Goal: Task Accomplishment & Management: Manage account settings

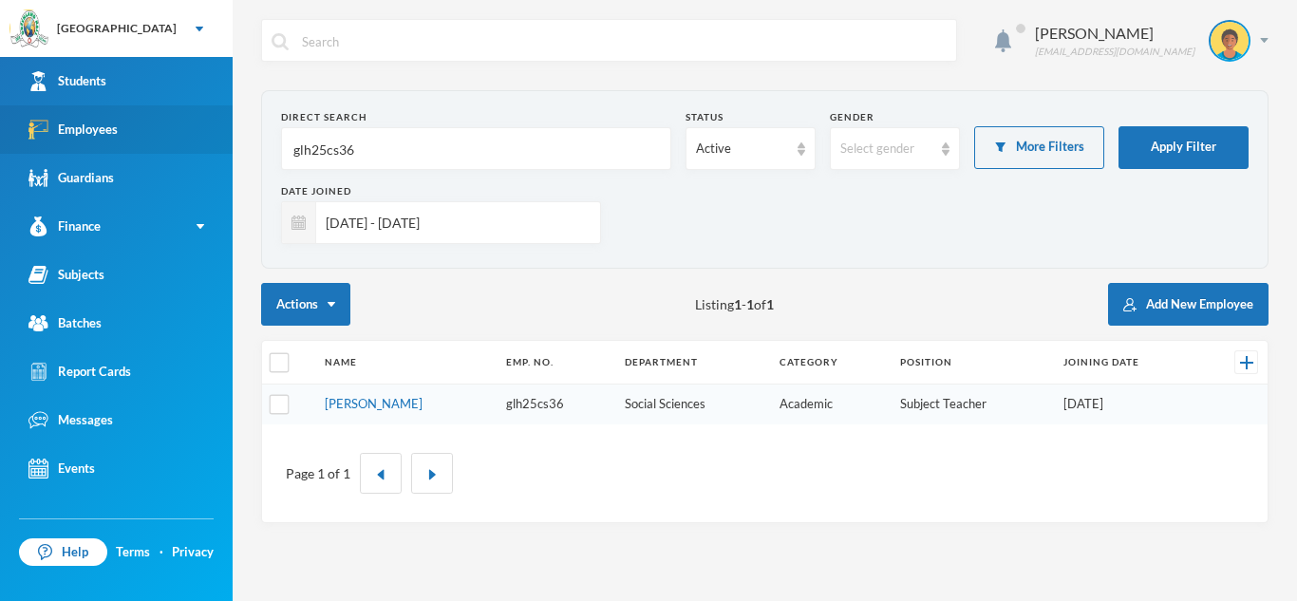
click at [183, 120] on link "Employees" at bounding box center [116, 129] width 233 height 48
click at [377, 155] on input "glh25cs36" at bounding box center [475, 149] width 369 height 43
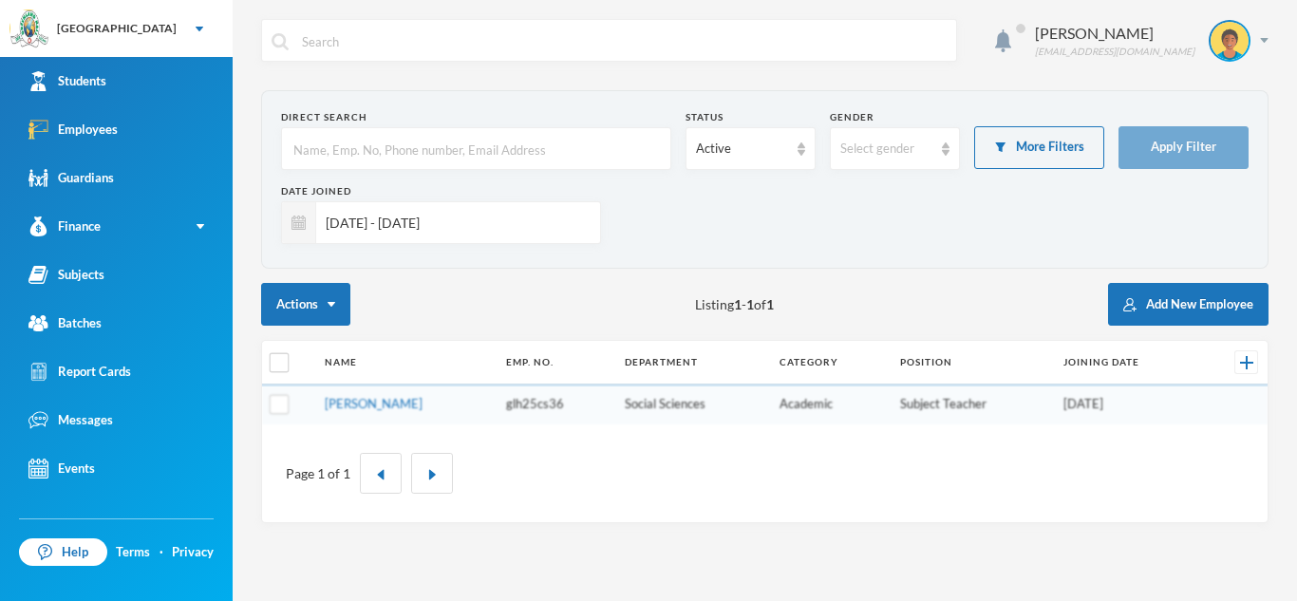
click at [481, 219] on input "01/08/2025 - 30/09/2025" at bounding box center [453, 222] width 274 height 43
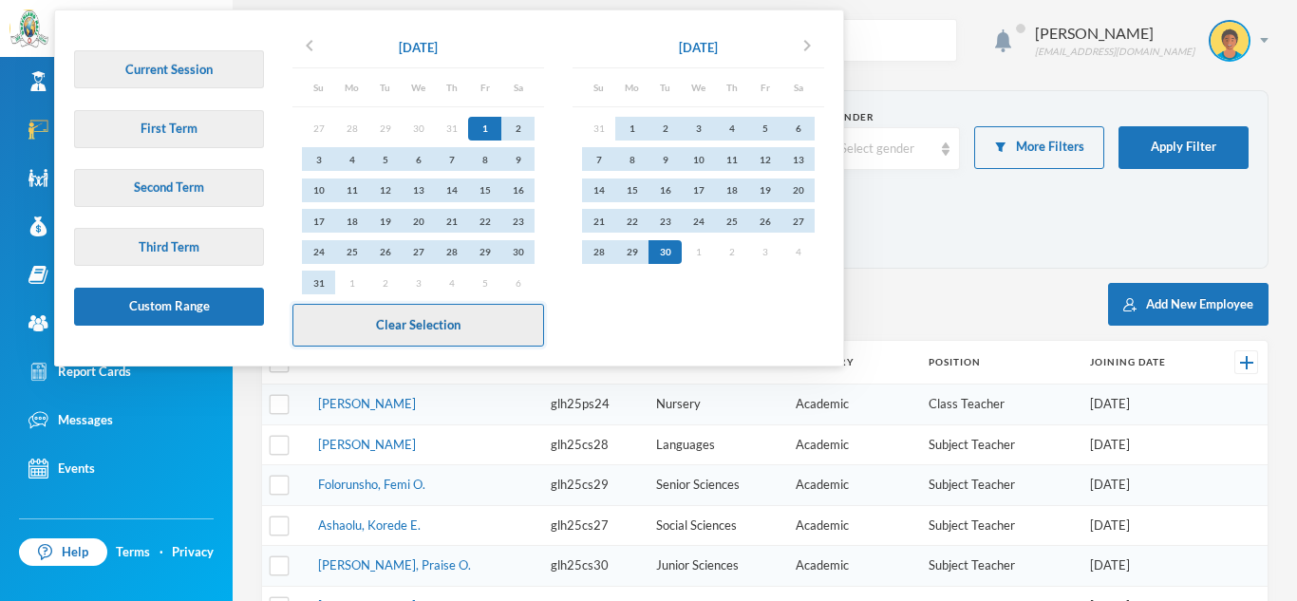
click at [441, 318] on button "Clear Selection" at bounding box center [418, 325] width 252 height 43
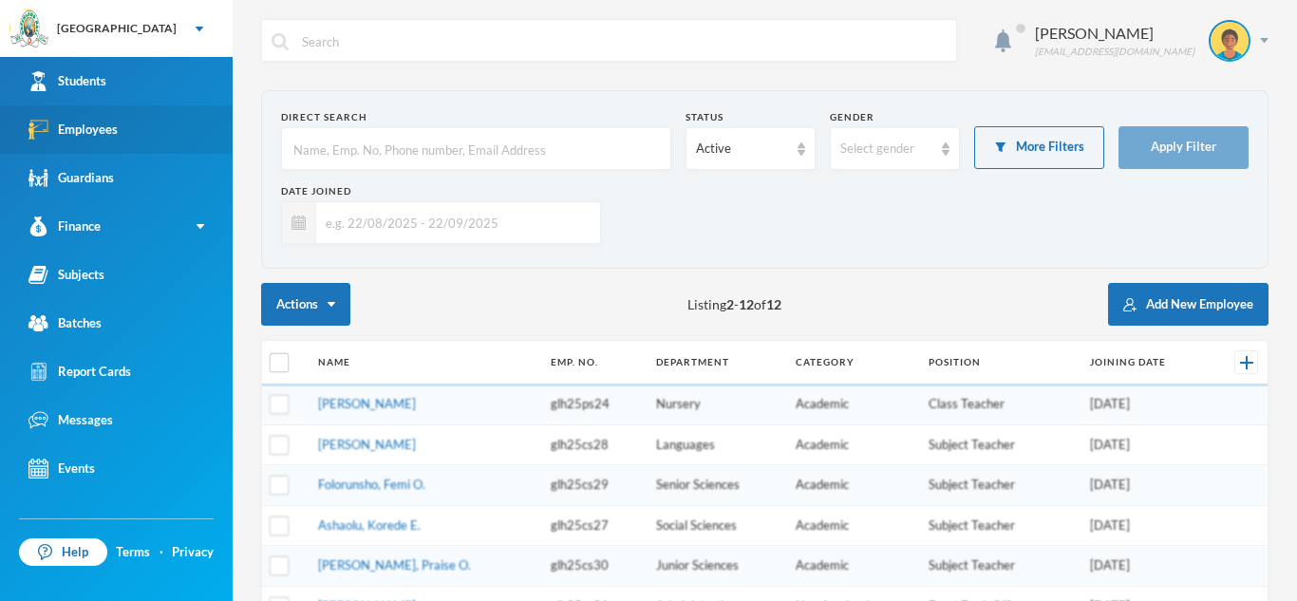
click at [101, 122] on div "Employees" at bounding box center [72, 130] width 89 height 20
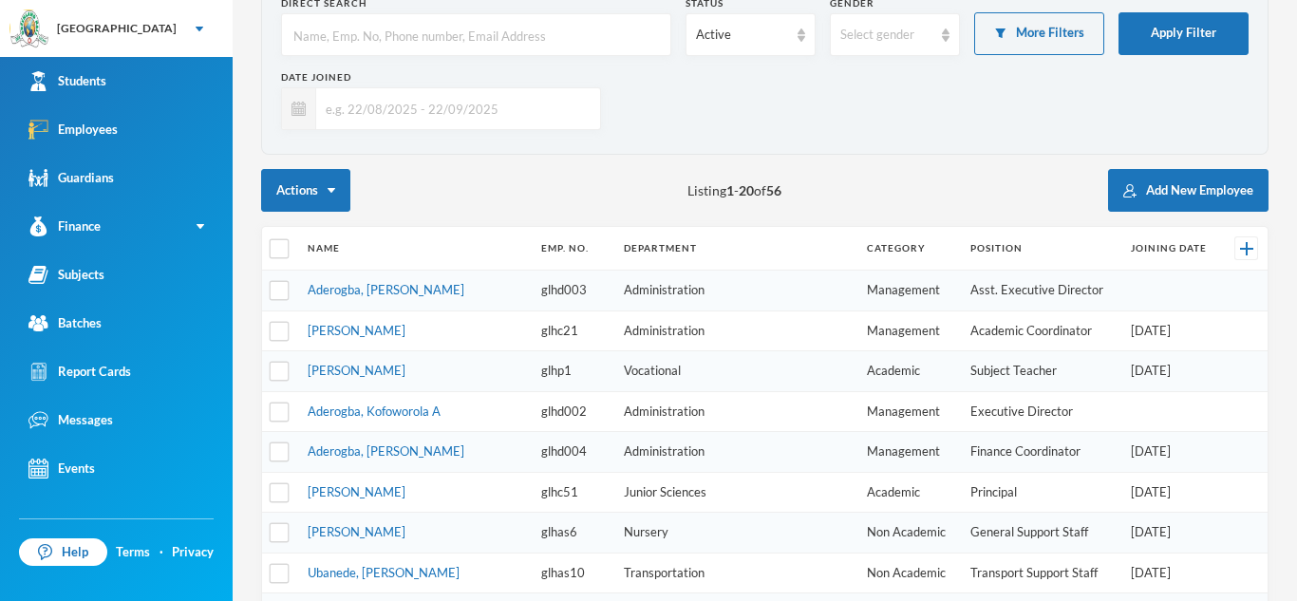
scroll to position [116, 0]
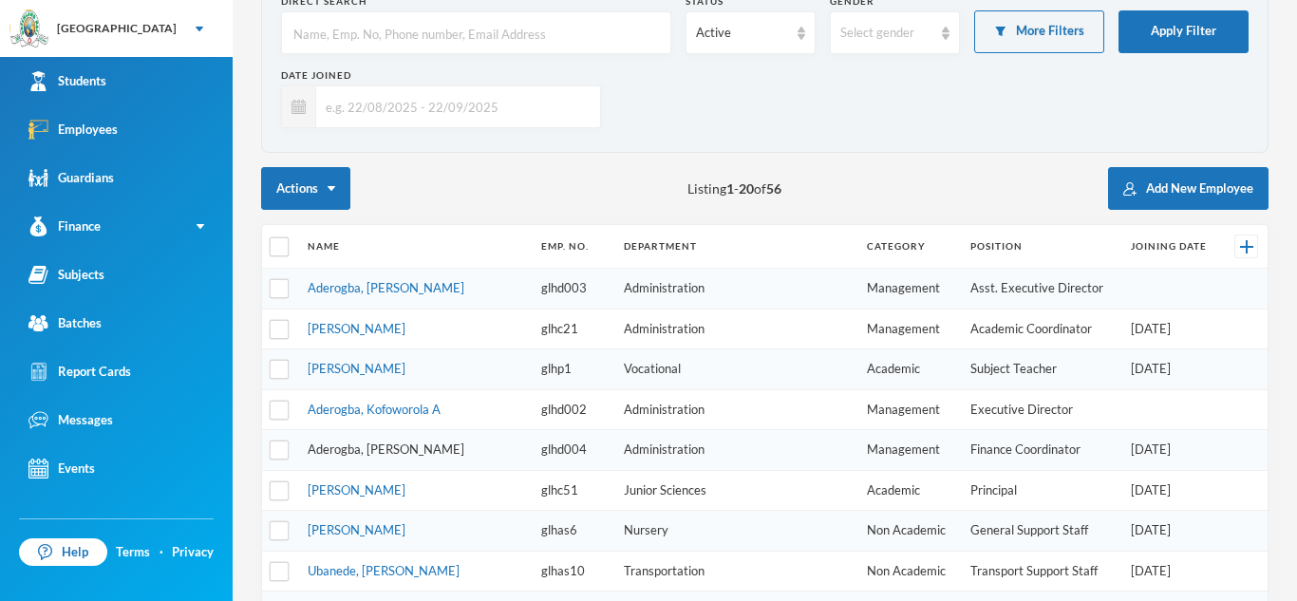
click at [406, 451] on link "Aderogba, [PERSON_NAME]" at bounding box center [386, 448] width 157 height 15
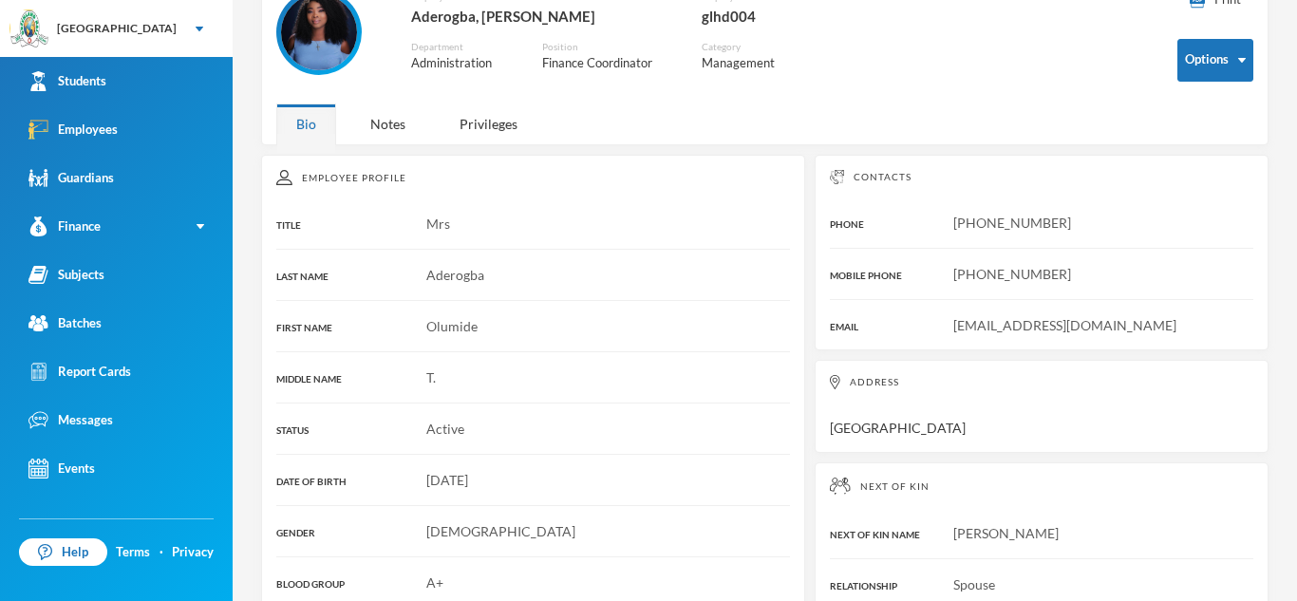
scroll to position [164, 0]
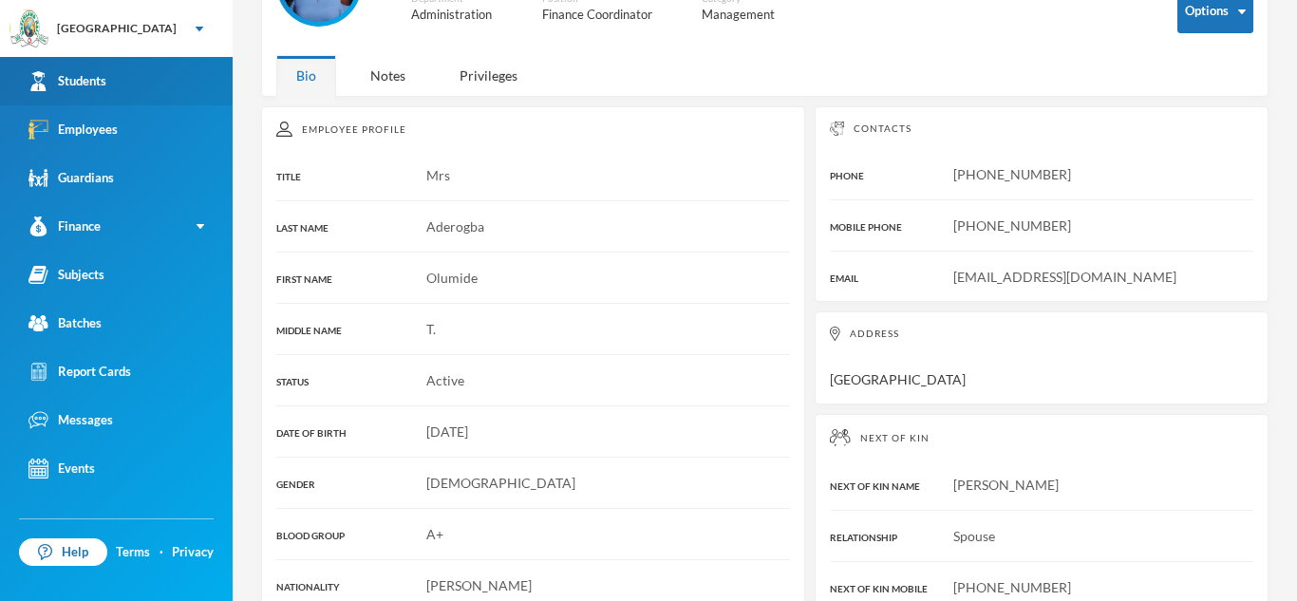
click at [110, 68] on link "Students" at bounding box center [116, 81] width 233 height 48
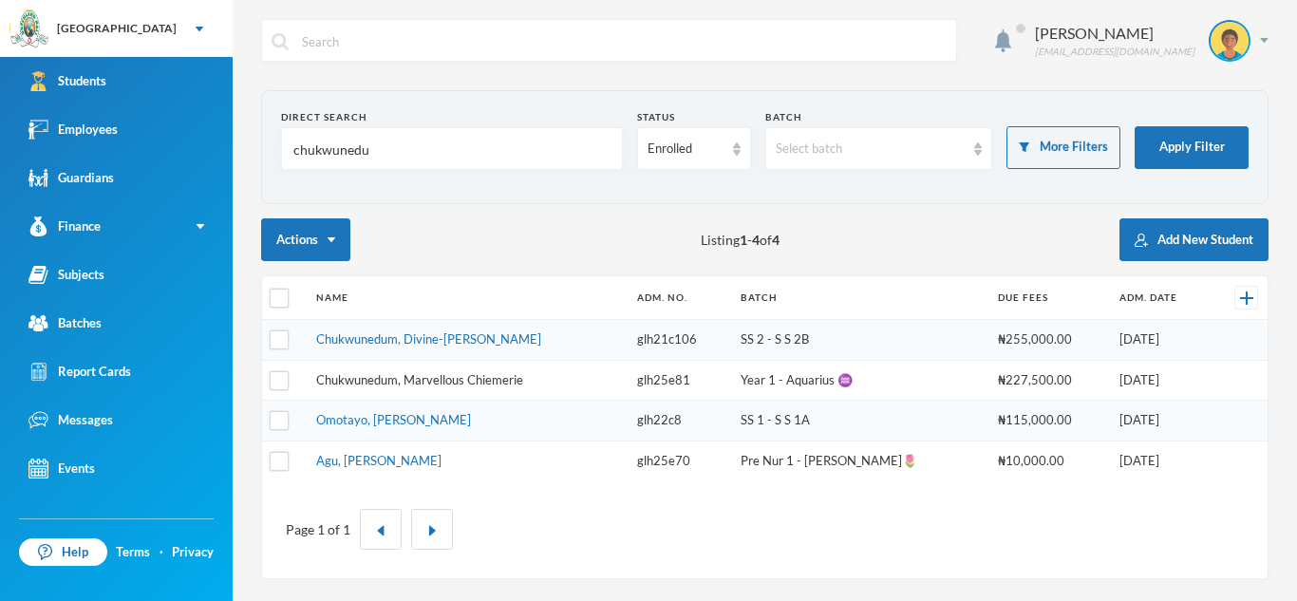
click at [411, 380] on link "Chukwunedum, Marvellous Chiemerie" at bounding box center [419, 379] width 207 height 15
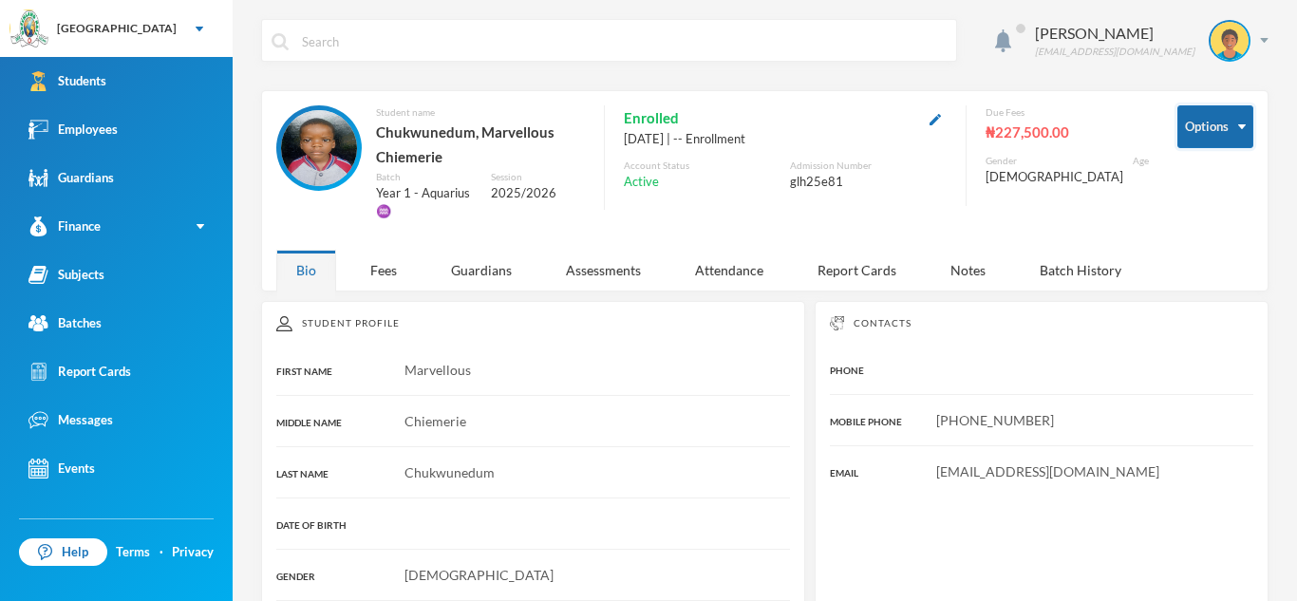
click at [1230, 110] on button "Options" at bounding box center [1215, 126] width 76 height 43
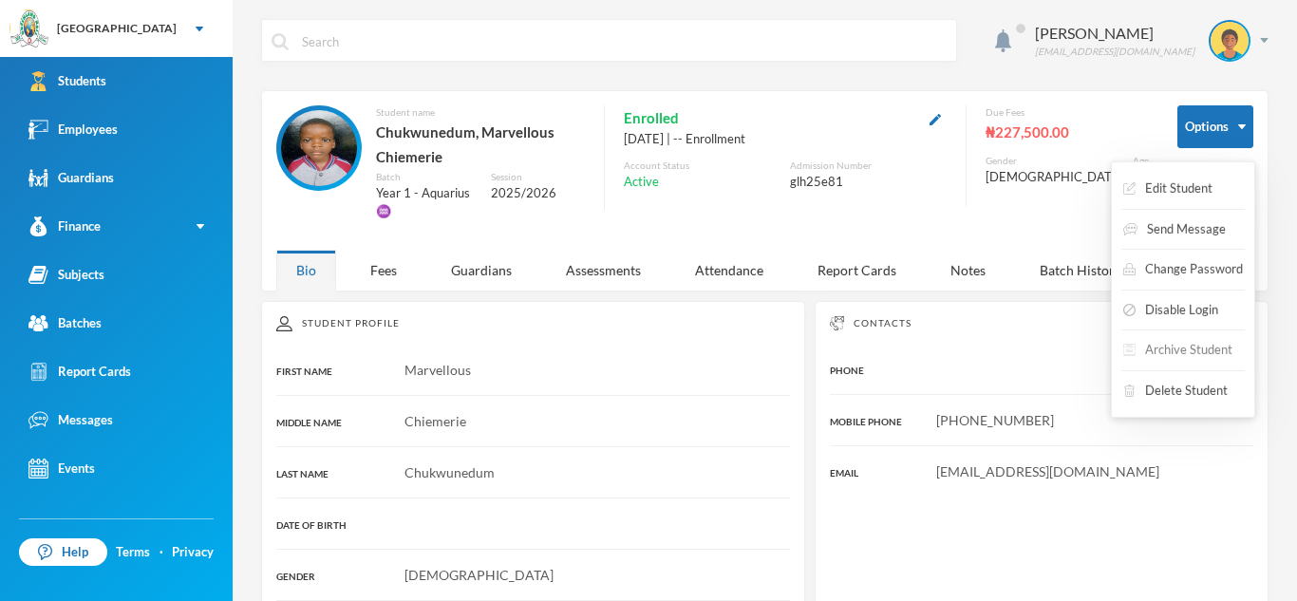
click at [1182, 350] on button "Archive Student" at bounding box center [1177, 350] width 113 height 34
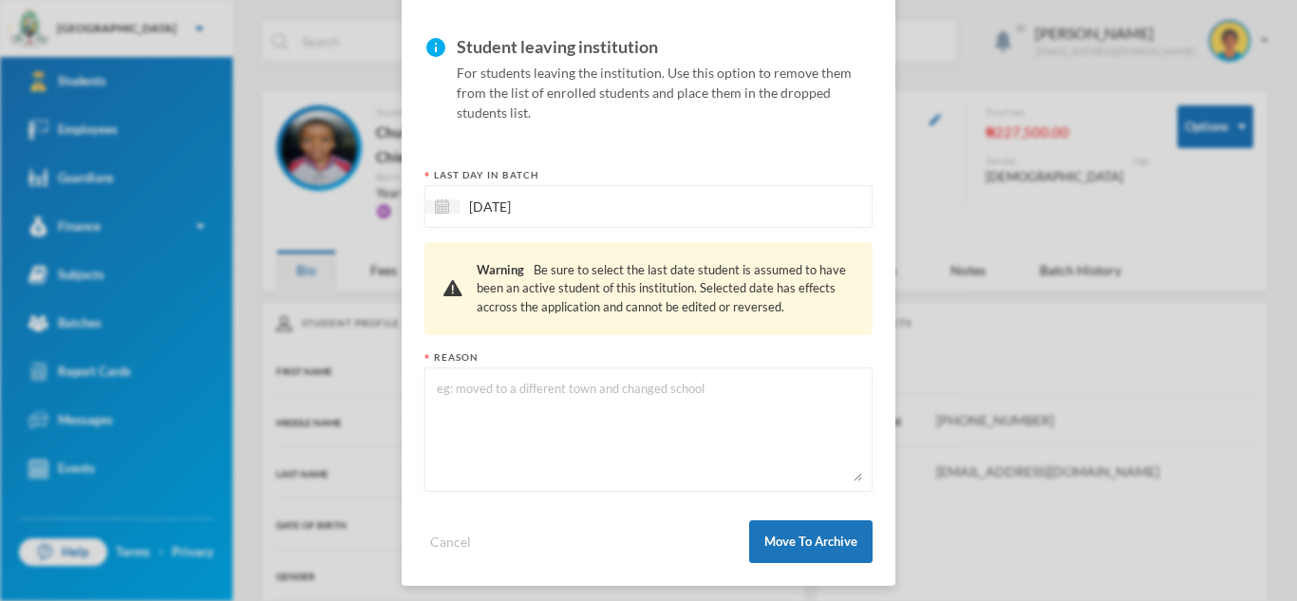
scroll to position [144, 0]
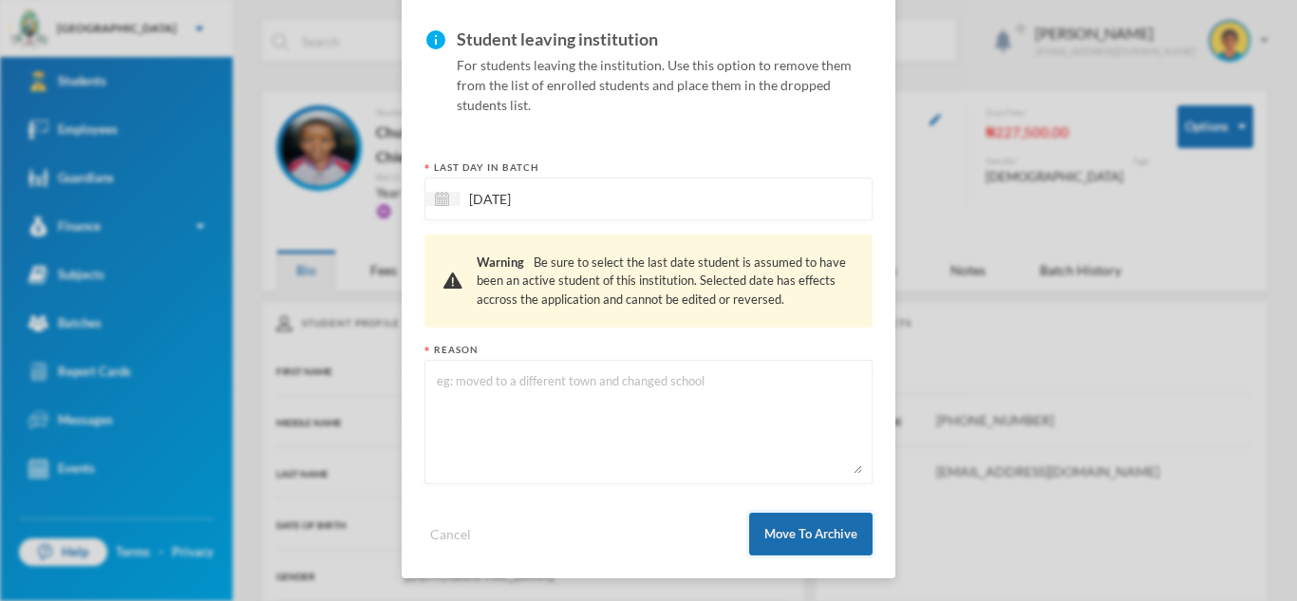
click at [784, 529] on button "Move To Archive" at bounding box center [810, 534] width 123 height 43
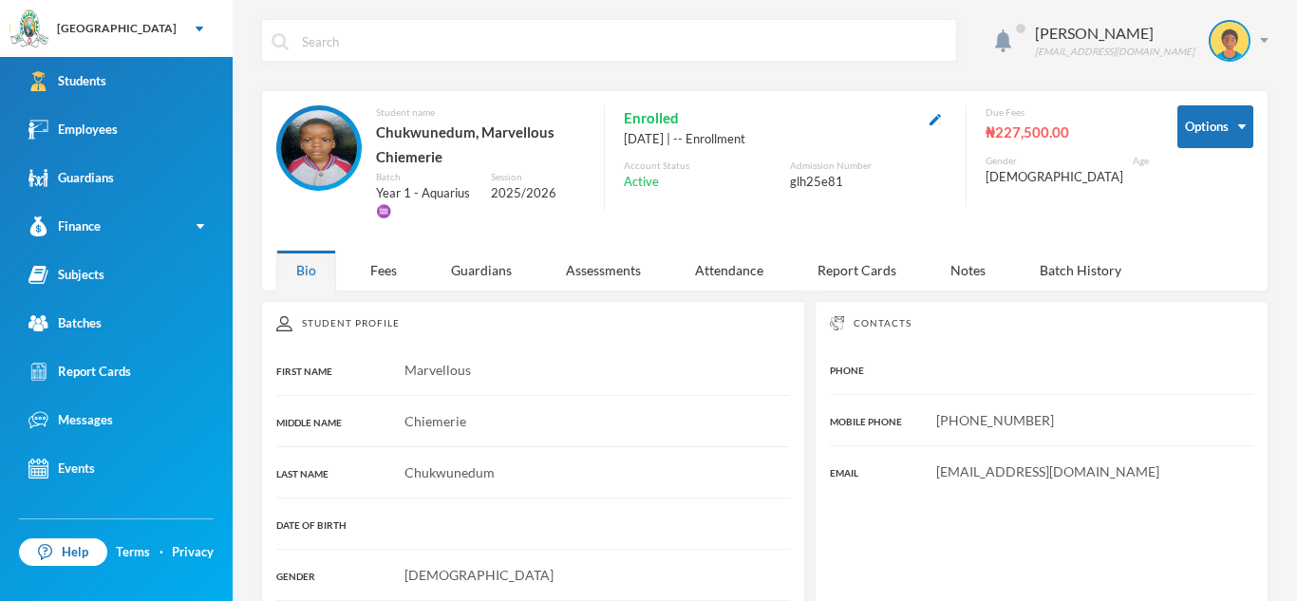
scroll to position [49, 0]
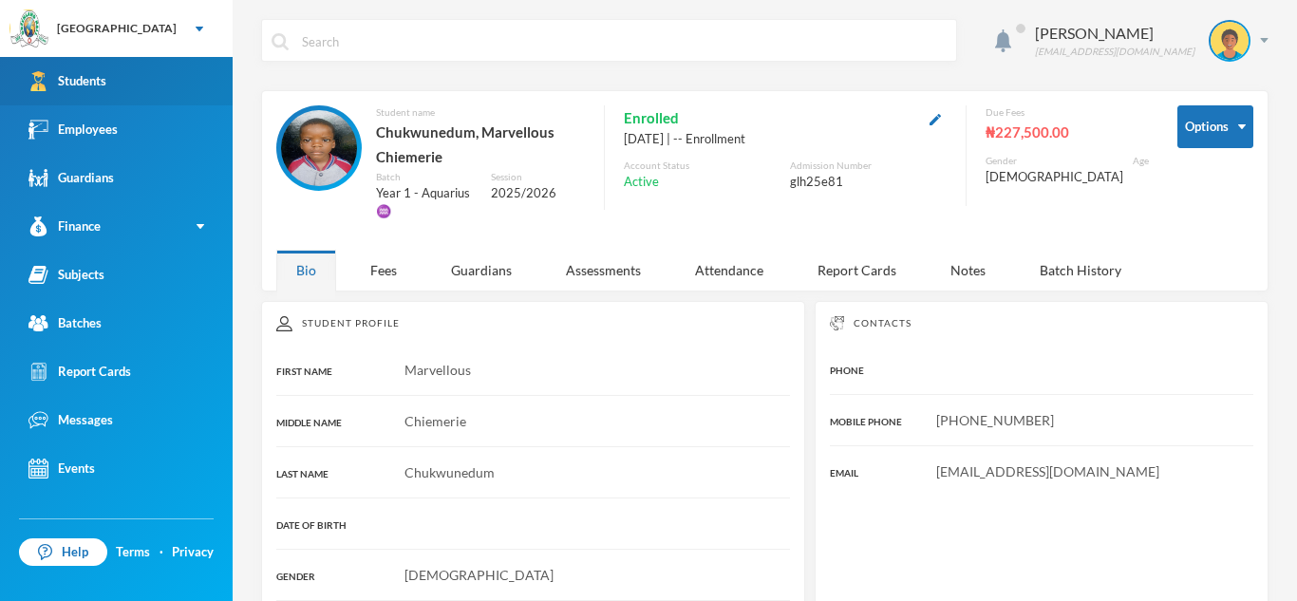
click at [93, 67] on link "Students" at bounding box center [116, 81] width 233 height 48
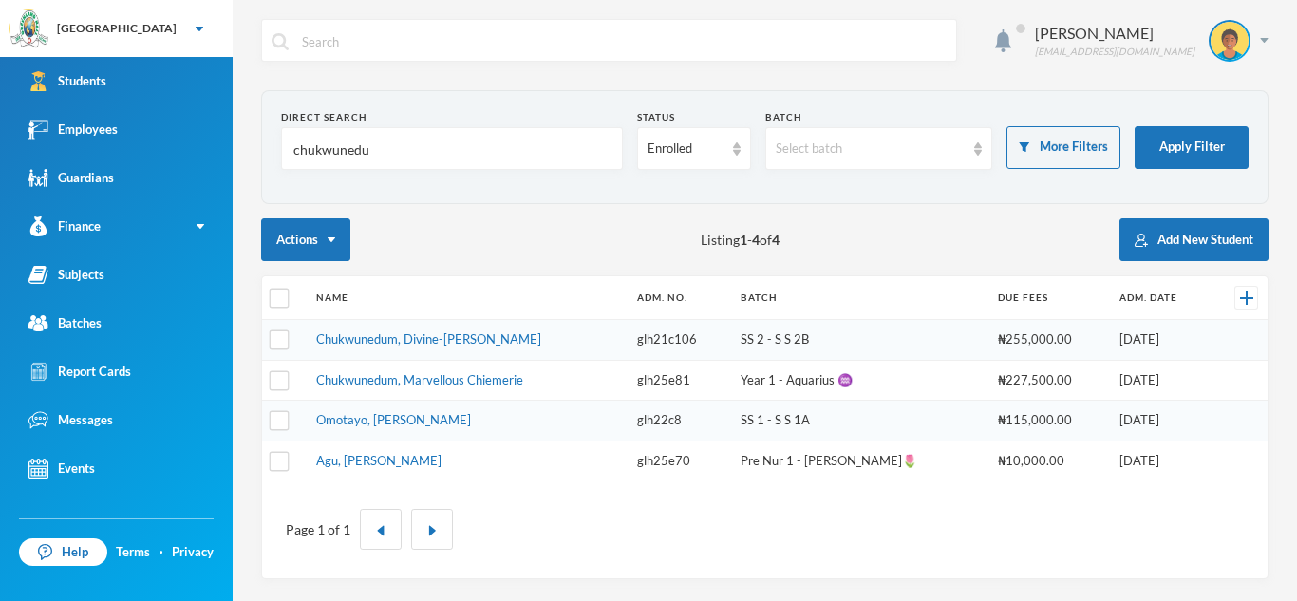
click at [275, 152] on section "Direct Search chukwunedu Status Enrolled Batch Select batch More Filters Apply …" at bounding box center [764, 147] width 1007 height 114
click at [186, 136] on link "Employees" at bounding box center [116, 129] width 233 height 48
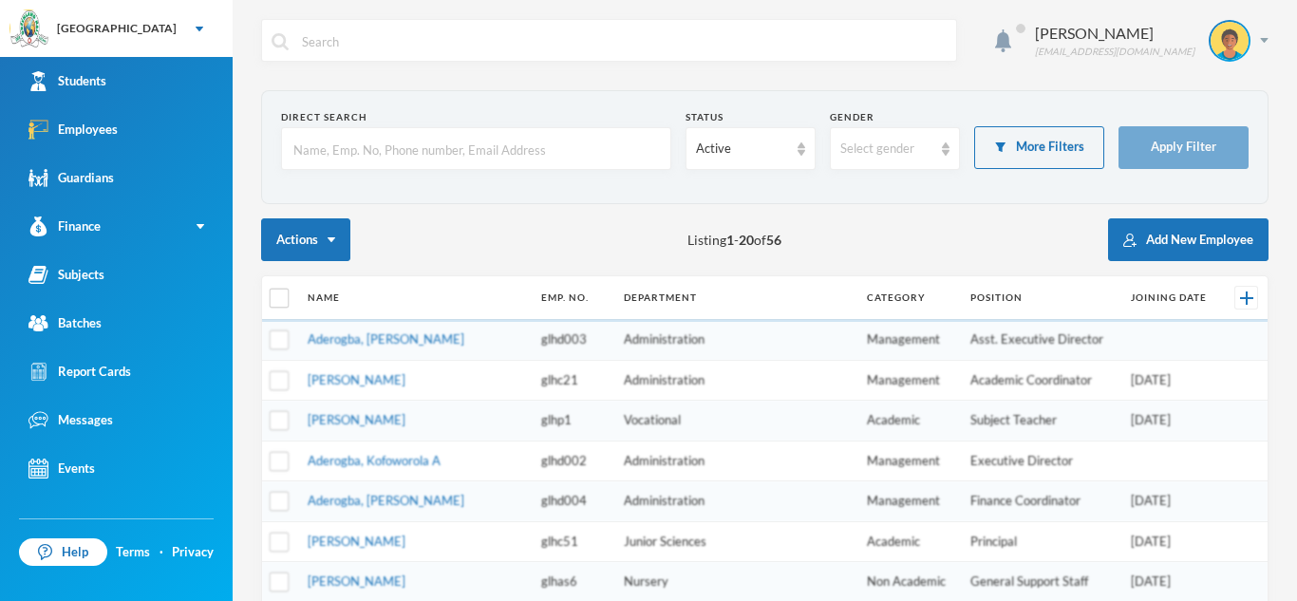
click at [428, 148] on input "text" at bounding box center [475, 149] width 369 height 43
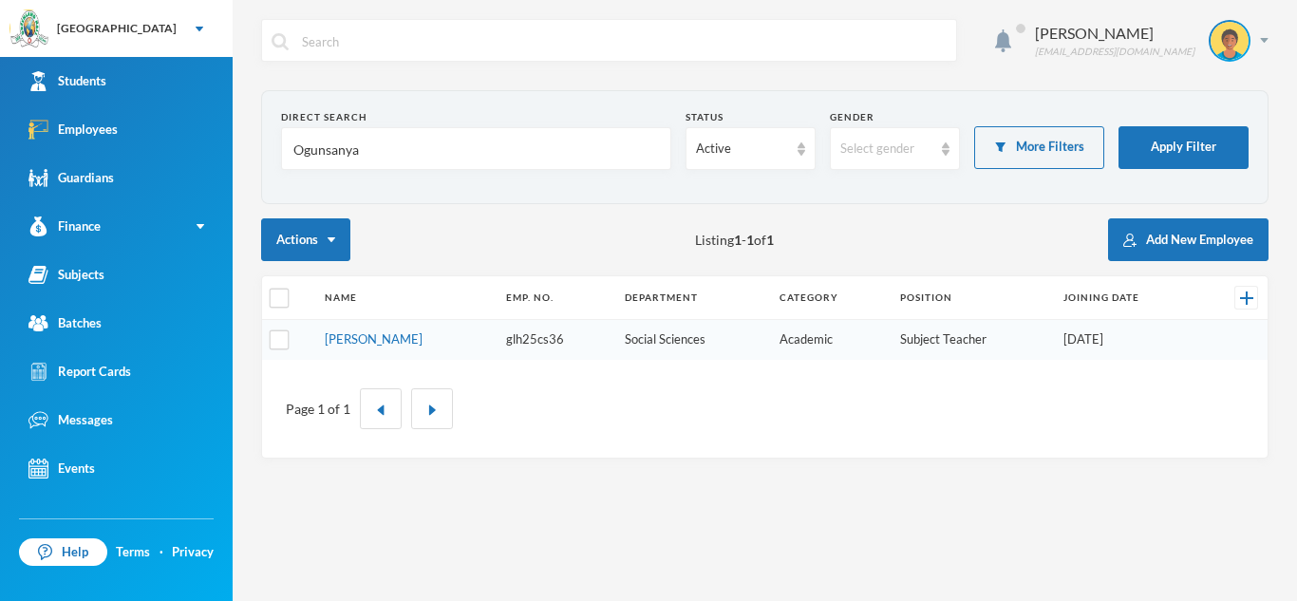
type input "Ogunsanya"
click at [441, 354] on td "[PERSON_NAME]" at bounding box center [405, 340] width 181 height 40
click at [439, 348] on td "[PERSON_NAME]" at bounding box center [405, 340] width 181 height 40
click at [422, 343] on link "[PERSON_NAME]" at bounding box center [374, 338] width 98 height 15
